Goal: Task Accomplishment & Management: Use online tool/utility

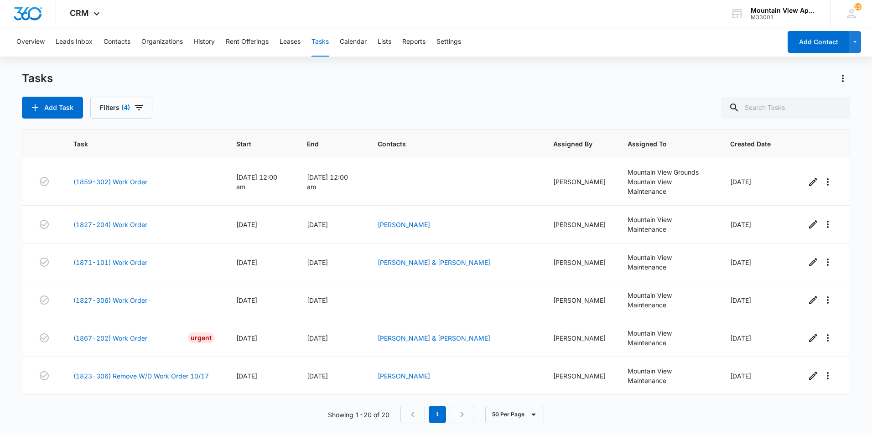
scroll to position [530, 0]
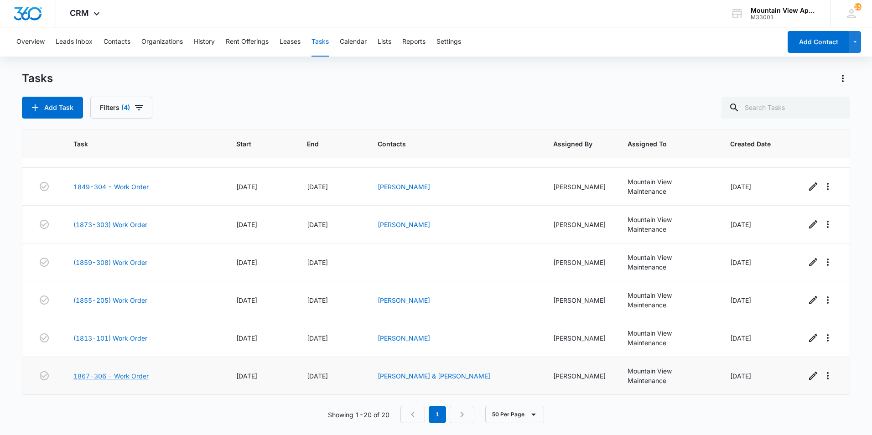
click at [130, 375] on link "1867-306 - Work Order" at bounding box center [110, 376] width 75 height 10
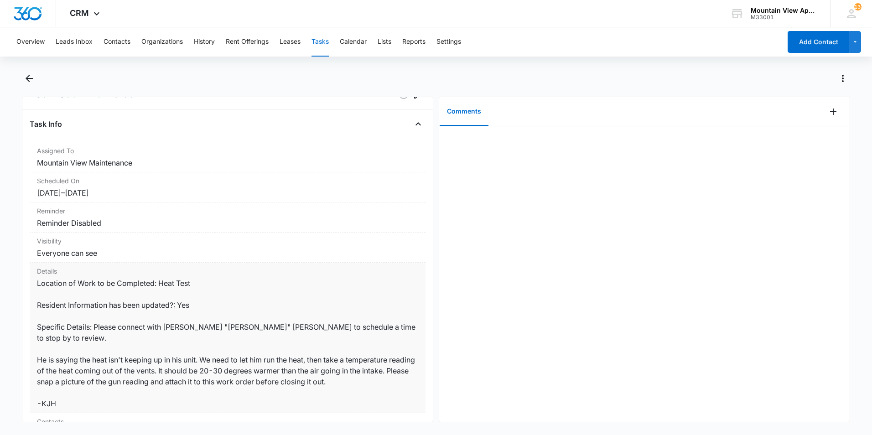
scroll to position [46, 0]
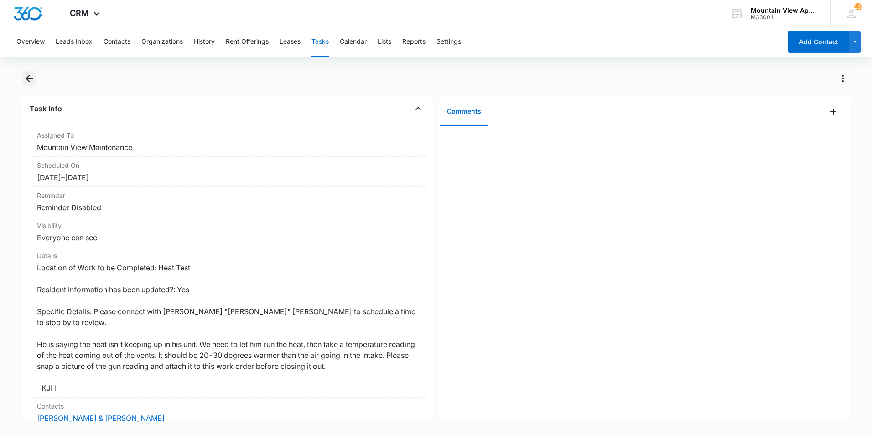
click at [29, 74] on icon "Back" at bounding box center [29, 78] width 11 height 11
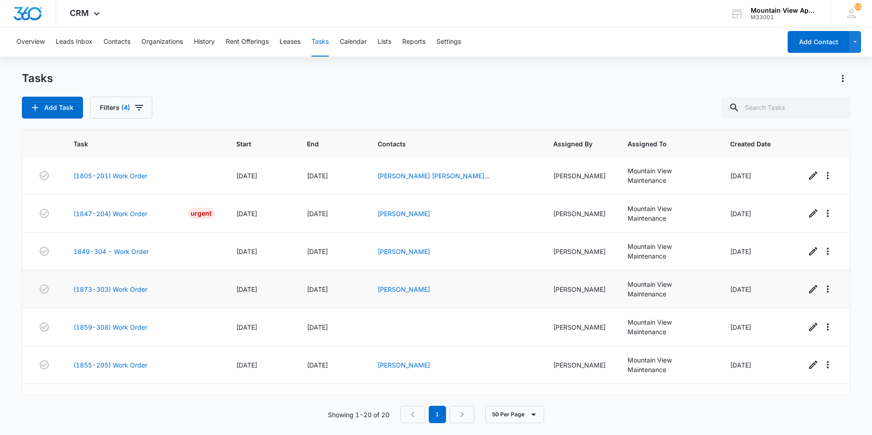
scroll to position [530, 0]
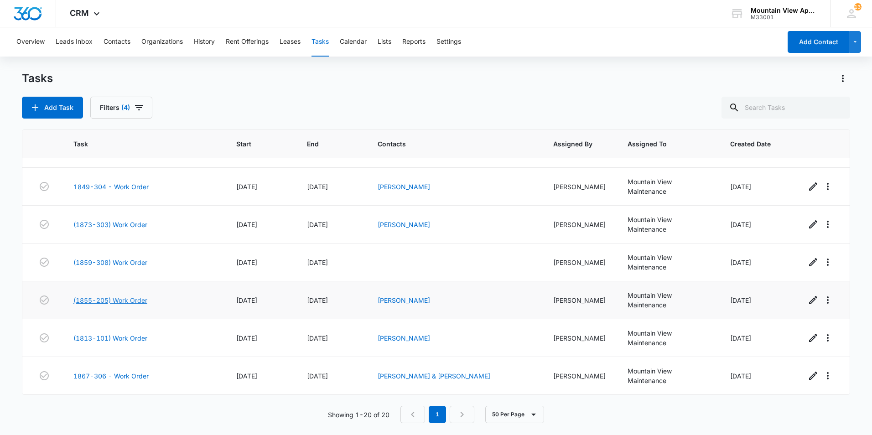
click at [105, 301] on link "(1855-205) Work Order" at bounding box center [110, 301] width 74 height 10
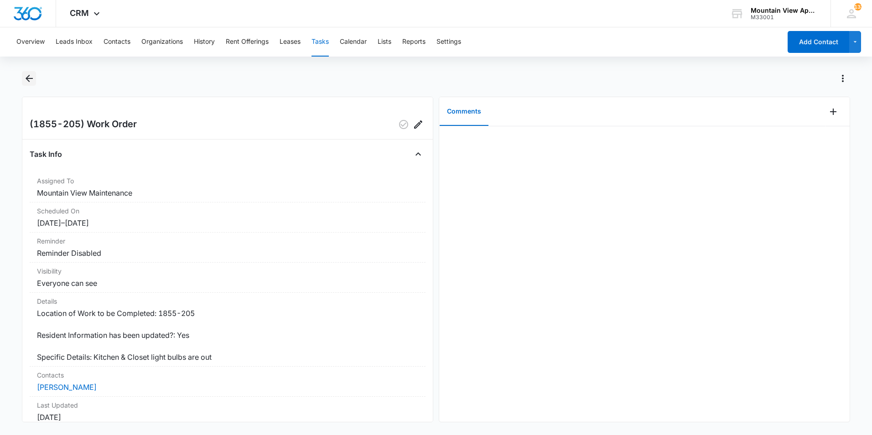
click at [29, 78] on icon "Back" at bounding box center [29, 78] width 7 height 7
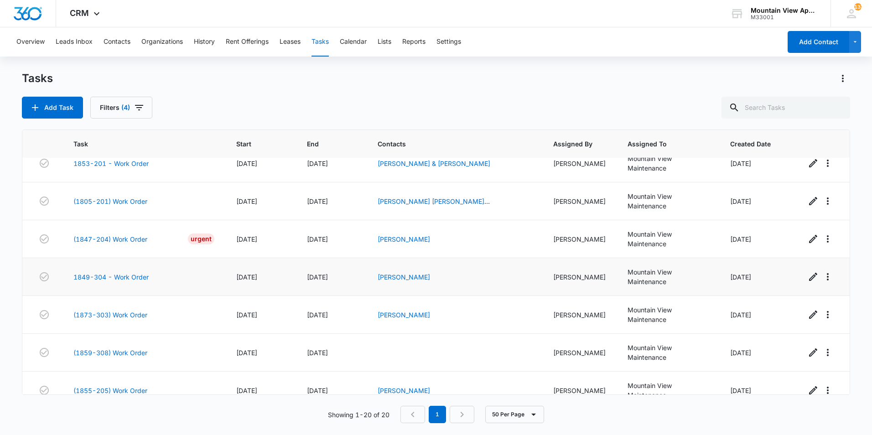
scroll to position [439, 0]
